Goal: Find specific page/section: Find specific page/section

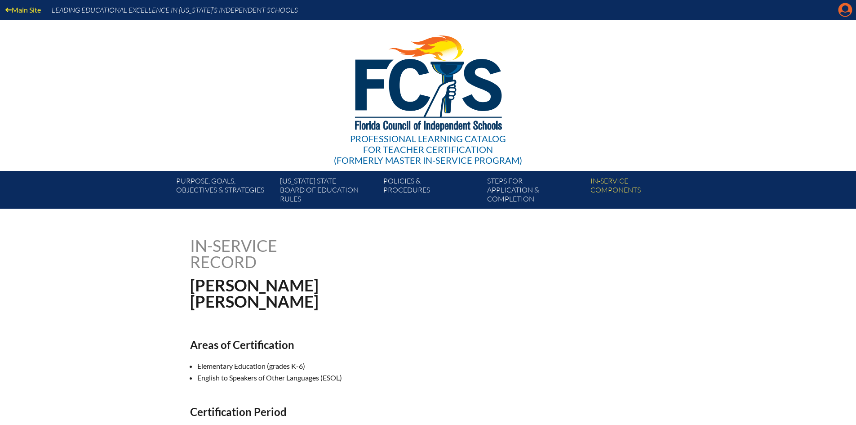
click at [845, 9] on icon "Manage account" at bounding box center [845, 10] width 14 height 14
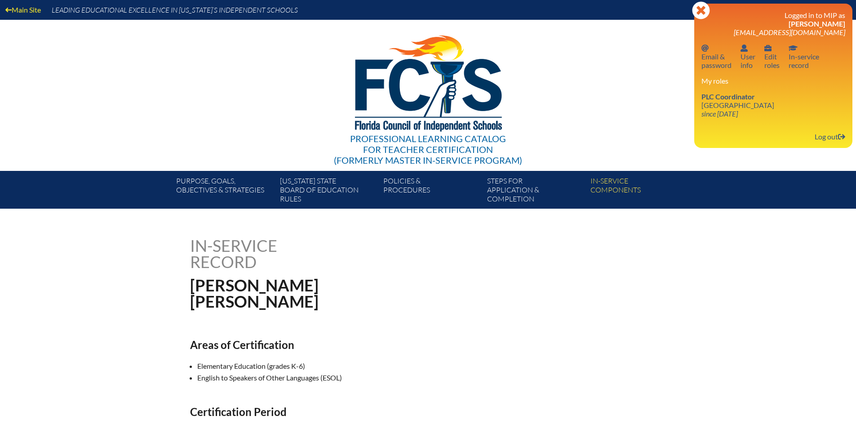
click at [728, 86] on div "My roles PLC Coordinator [GEOGRAPHIC_DATA] since [DATE]" at bounding box center [773, 96] width 144 height 41
click at [726, 94] on span "PLC Coordinator" at bounding box center [727, 96] width 53 height 9
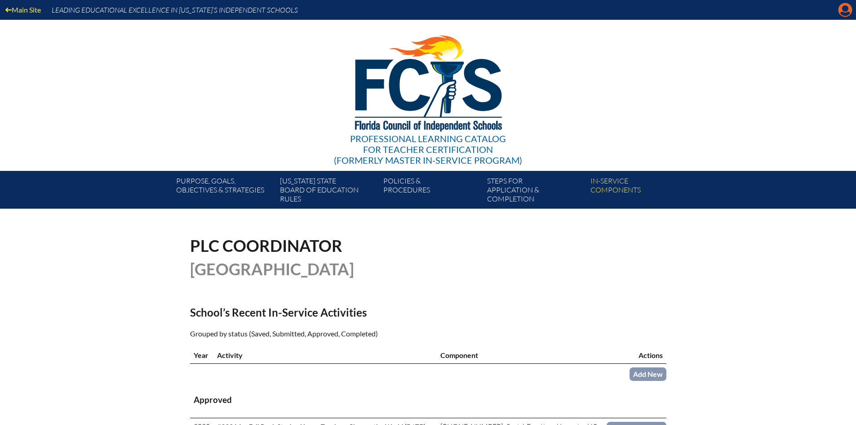
click at [851, 6] on icon at bounding box center [846, 10] width 14 height 14
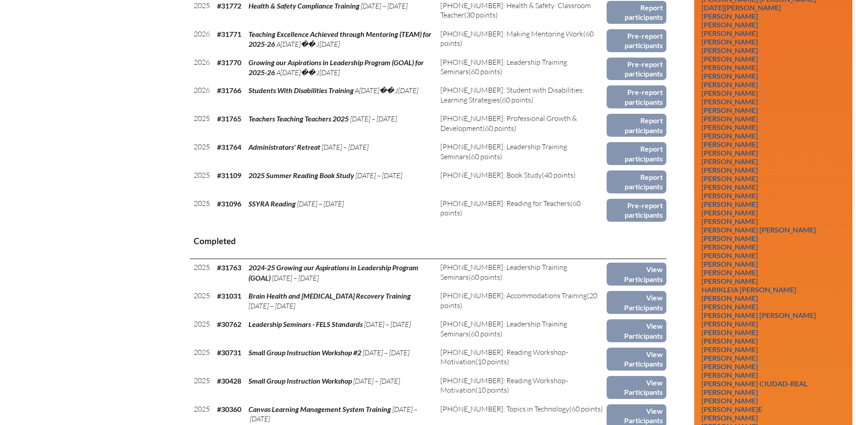
scroll to position [629, 0]
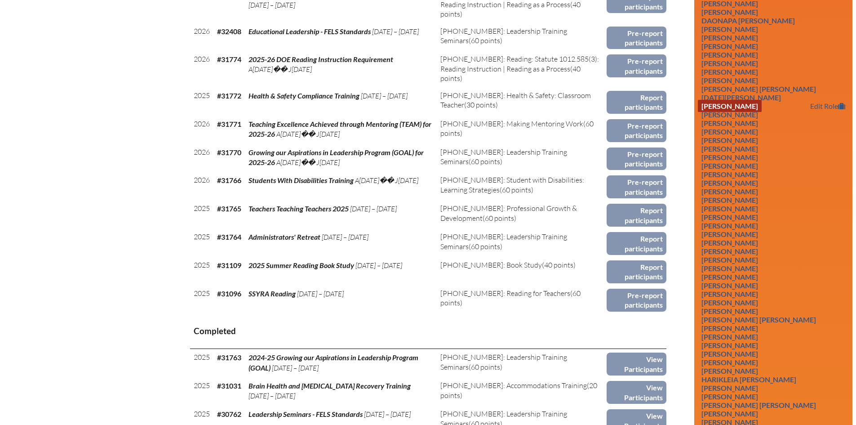
click at [739, 112] on link "[PERSON_NAME]" at bounding box center [730, 106] width 64 height 12
